Goal: Transaction & Acquisition: Purchase product/service

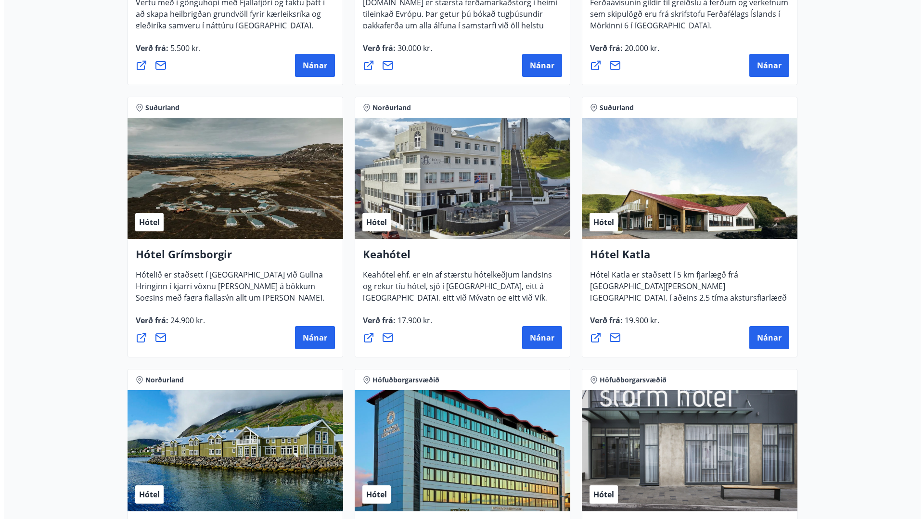
scroll to position [396, 0]
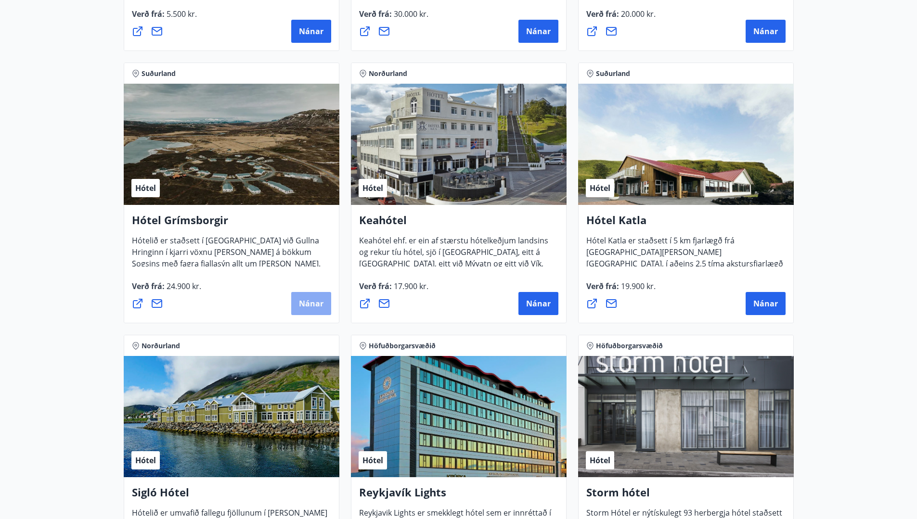
click at [310, 304] on span "Nánar" at bounding box center [311, 303] width 25 height 11
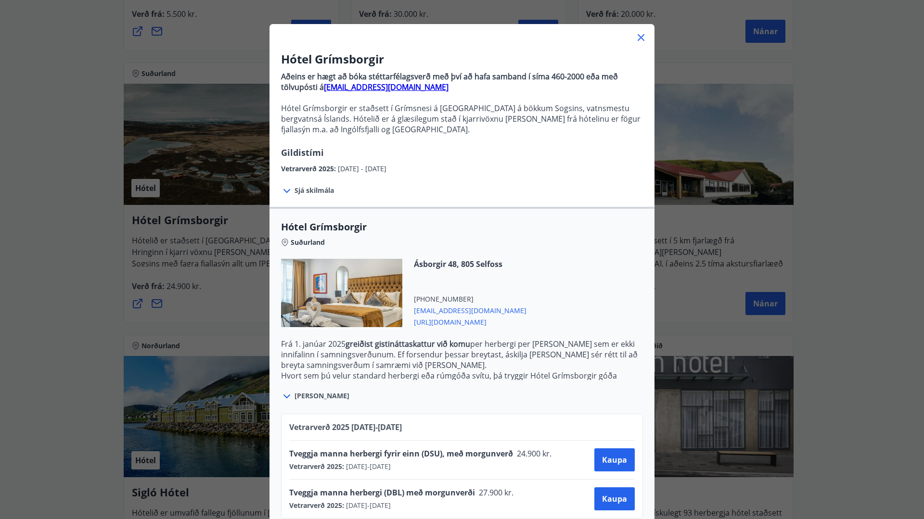
scroll to position [52, 0]
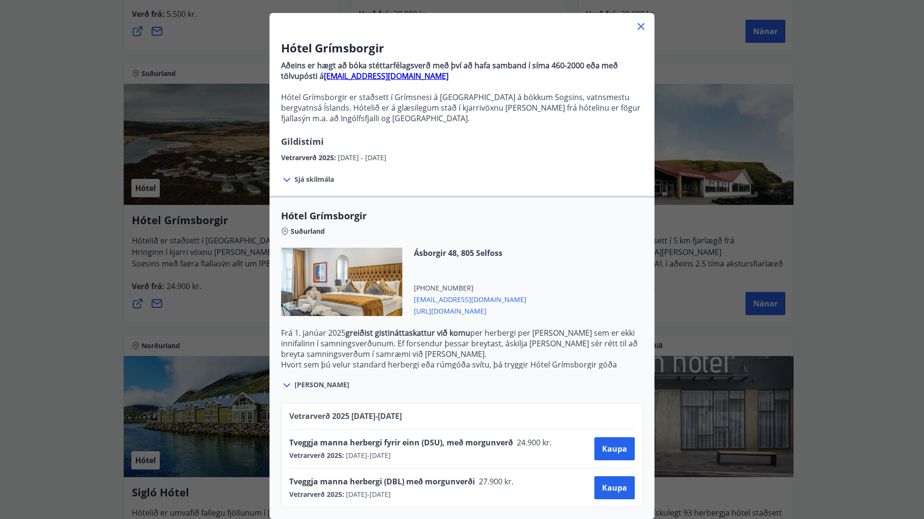
drag, startPoint x: 483, startPoint y: 392, endPoint x: 520, endPoint y: 490, distance: 104.5
click at [511, 494] on div "Hótel Grímsborgir Suðurland Ásborgir 48, 805 Selfoss +354 5557878 grimsborgir@k…" at bounding box center [462, 357] width 385 height 323
click at [545, 485] on div "Tveggja manna herbergi (DBL) með morgunverði 27.900 kr. Vetrarverð 2025 : 01.10…" at bounding box center [462, 488] width 346 height 23
click at [284, 380] on icon at bounding box center [287, 386] width 12 height 12
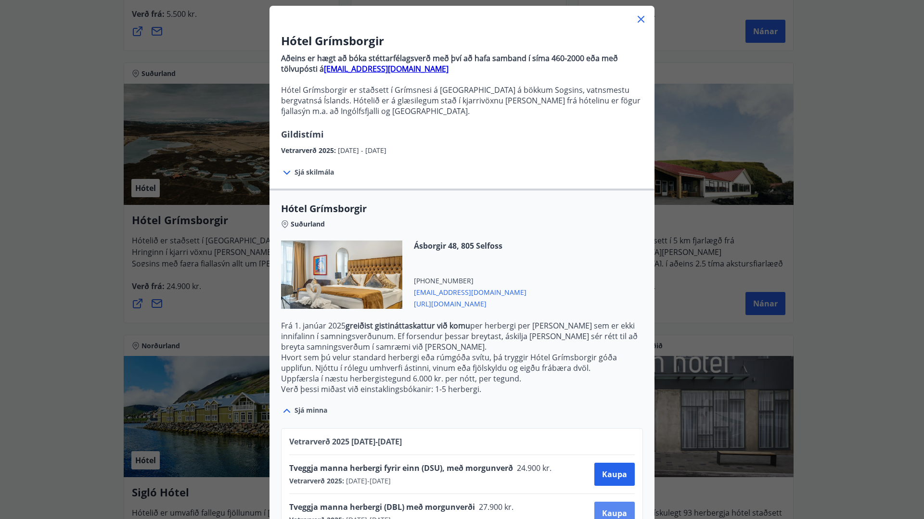
click at [614, 507] on button "Kaupa" at bounding box center [615, 513] width 40 height 23
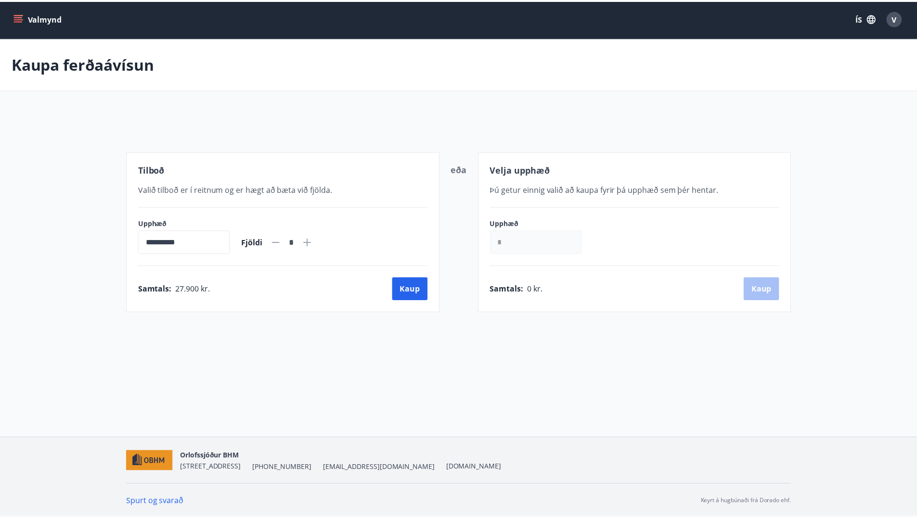
scroll to position [1, 0]
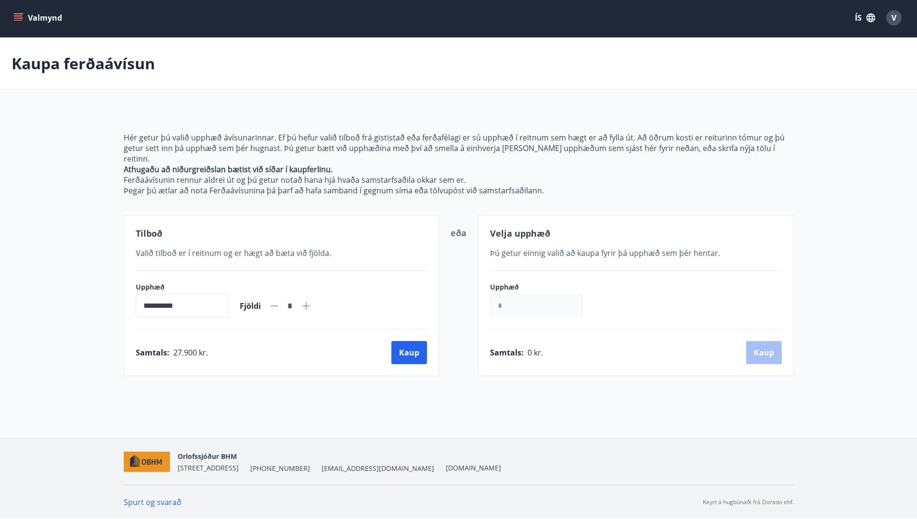
click at [312, 300] on icon at bounding box center [306, 306] width 12 height 12
type input "*"
click at [407, 341] on button "Kaup" at bounding box center [409, 352] width 36 height 23
click at [514, 295] on input "*" at bounding box center [536, 306] width 92 height 24
drag, startPoint x: 508, startPoint y: 294, endPoint x: 496, endPoint y: 296, distance: 12.1
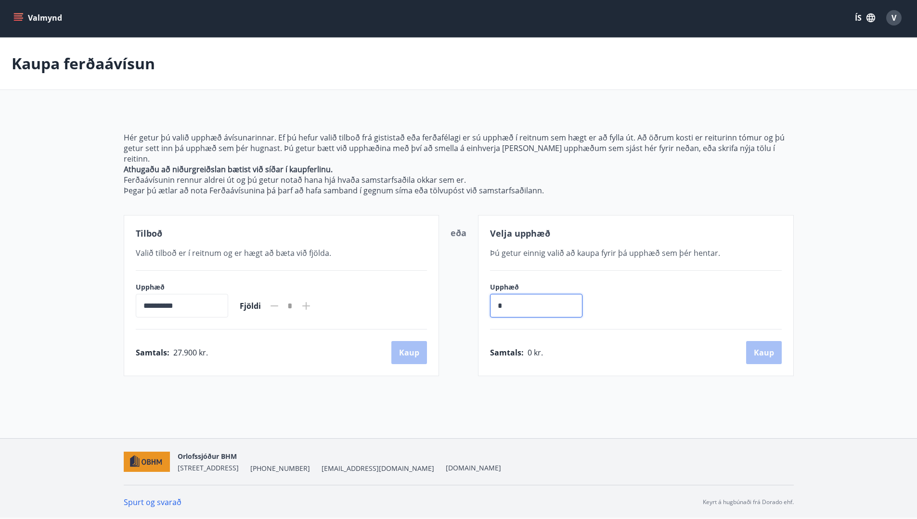
click at [496, 296] on input "*" at bounding box center [536, 306] width 92 height 24
type input "******"
click at [776, 346] on button "Kaup" at bounding box center [764, 352] width 36 height 23
drag, startPoint x: 504, startPoint y: 293, endPoint x: 498, endPoint y: 293, distance: 6.3
click at [498, 294] on input "*" at bounding box center [536, 306] width 92 height 24
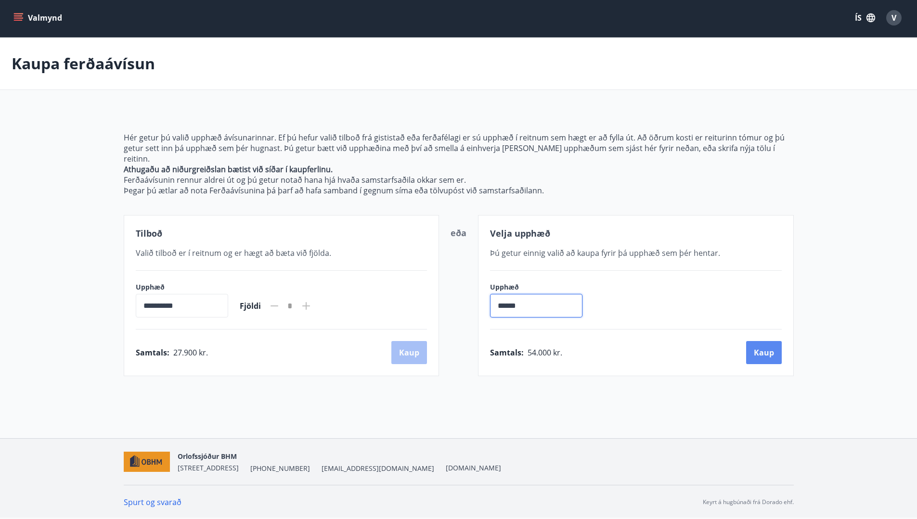
type input "******"
click at [757, 341] on button "Kaup" at bounding box center [764, 352] width 36 height 23
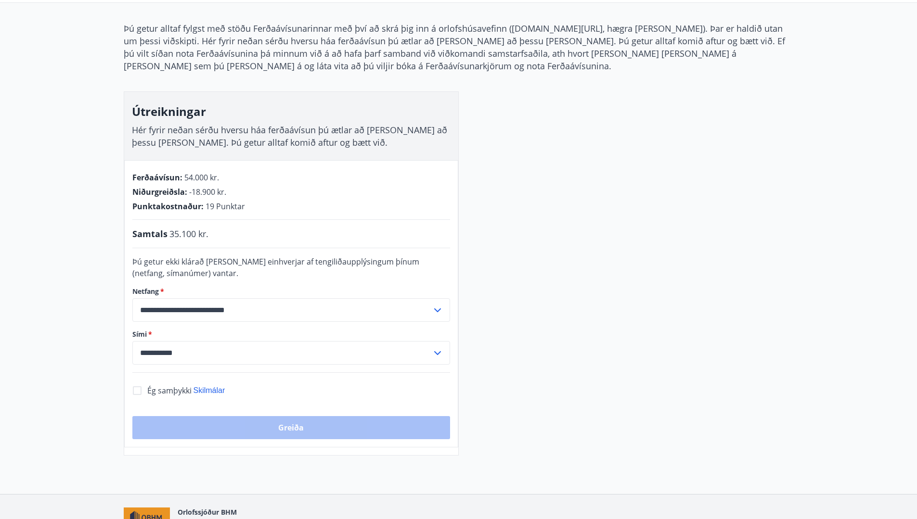
scroll to position [144, 0]
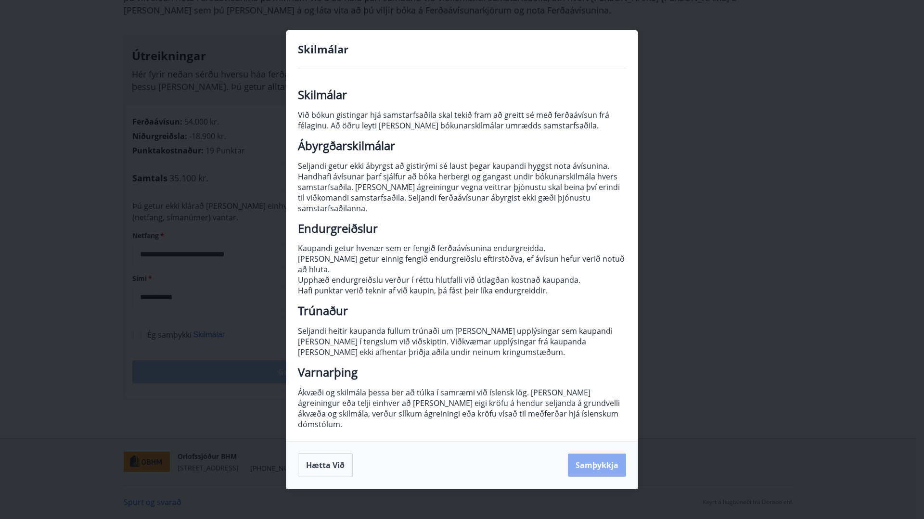
click at [608, 455] on button "Samþykkja" at bounding box center [597, 465] width 58 height 23
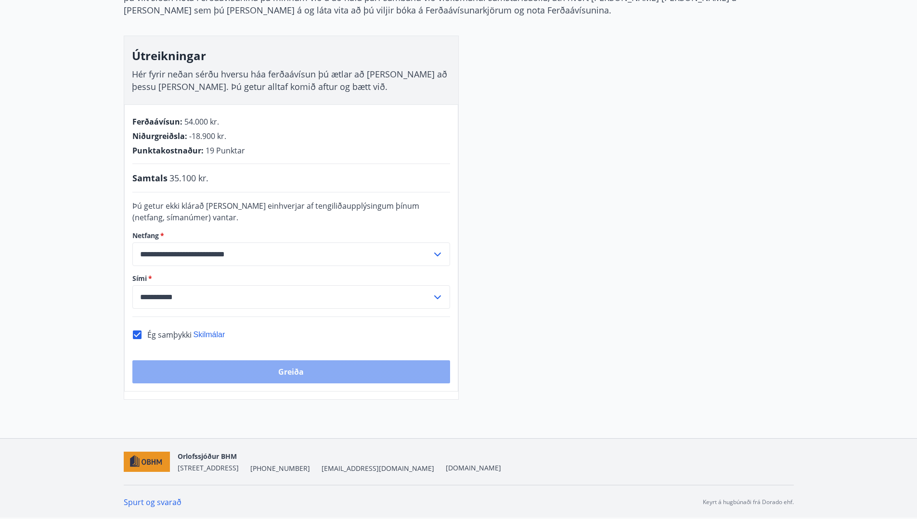
click at [289, 372] on button "Greiða" at bounding box center [291, 372] width 318 height 23
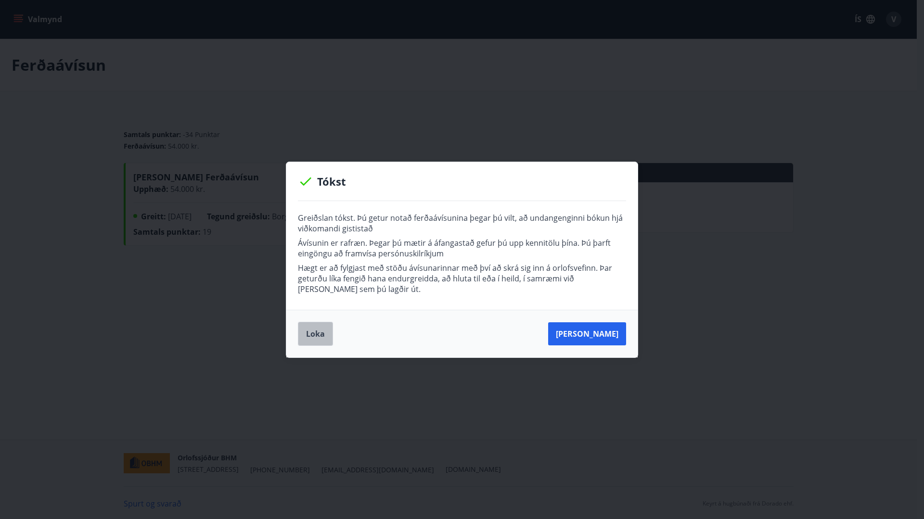
click at [314, 332] on button "Loka" at bounding box center [315, 334] width 35 height 24
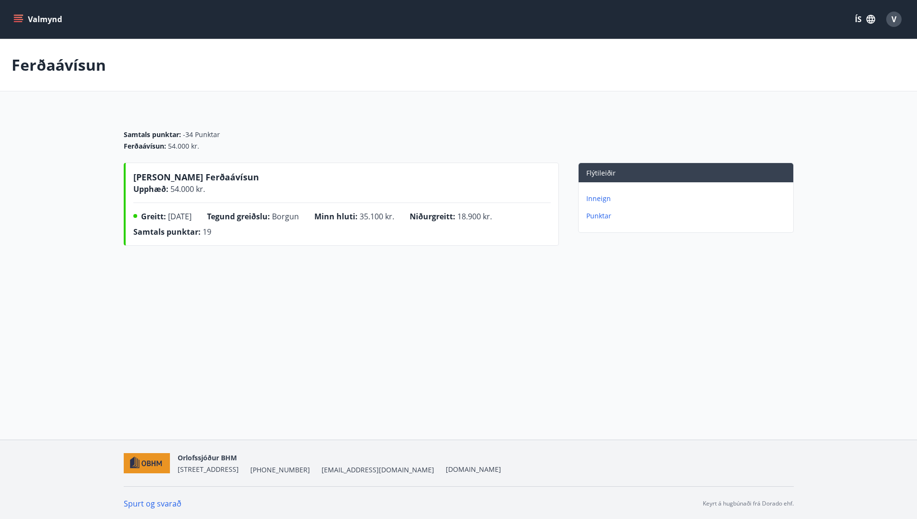
click at [598, 199] on p "Inneign" at bounding box center [687, 199] width 203 height 10
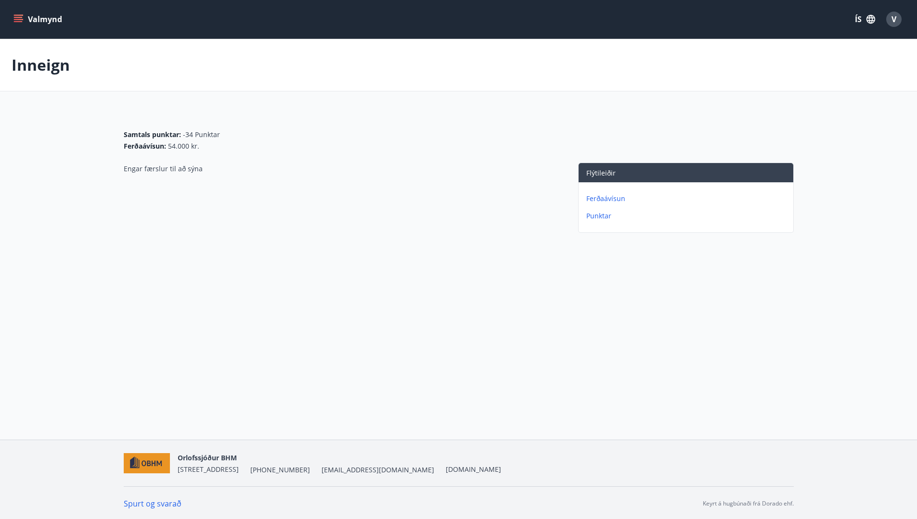
click at [602, 218] on p "Punktar" at bounding box center [687, 216] width 203 height 10
